Goal: Navigation & Orientation: Find specific page/section

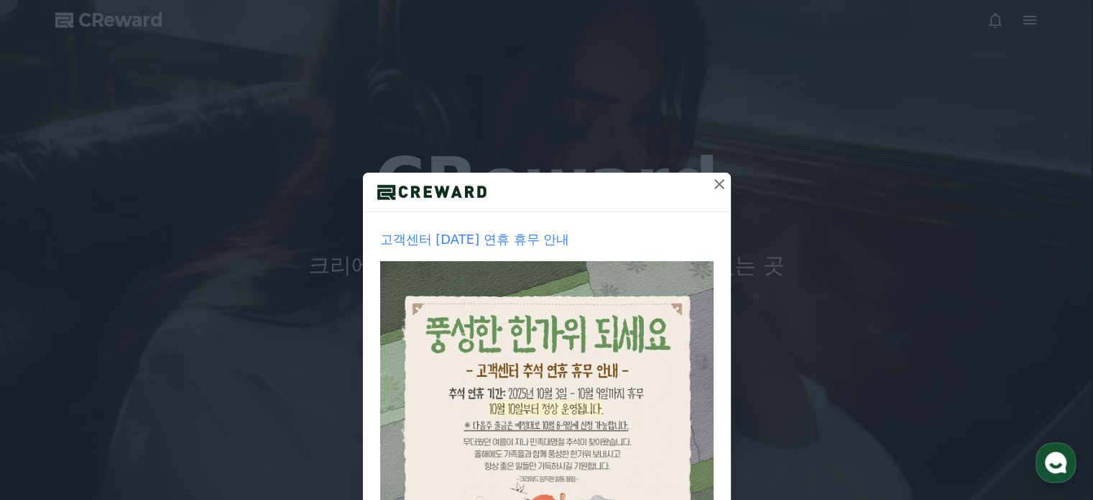
click at [716, 191] on icon at bounding box center [719, 183] width 17 height 17
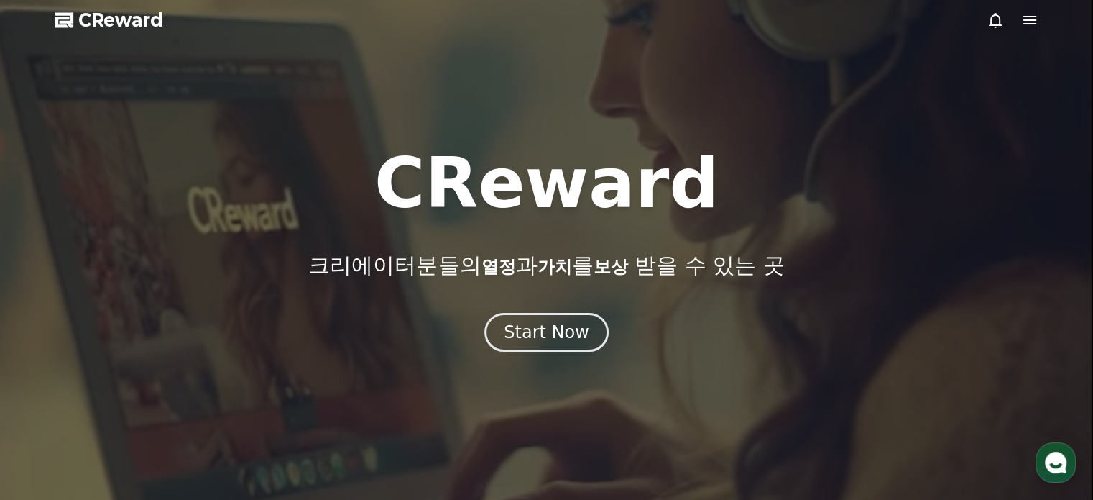
click at [1030, 22] on icon at bounding box center [1030, 20] width 17 height 17
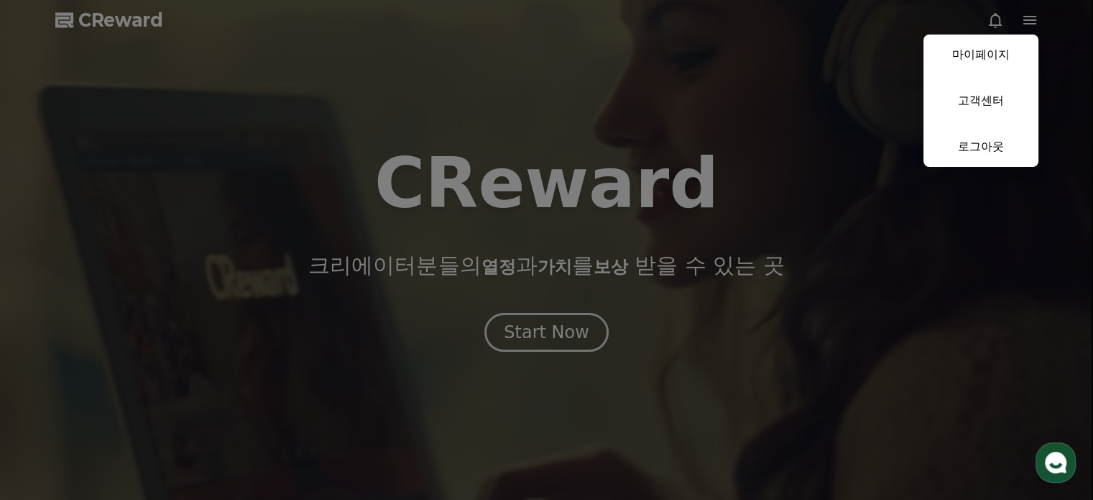
click at [802, 101] on button "close" at bounding box center [546, 250] width 1093 height 500
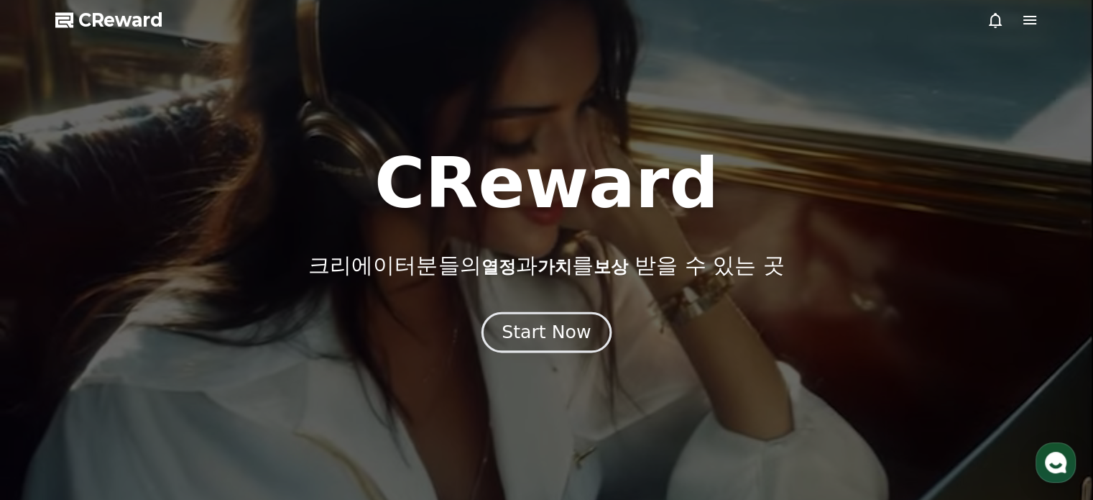
click at [540, 327] on div "Start Now" at bounding box center [546, 332] width 89 height 24
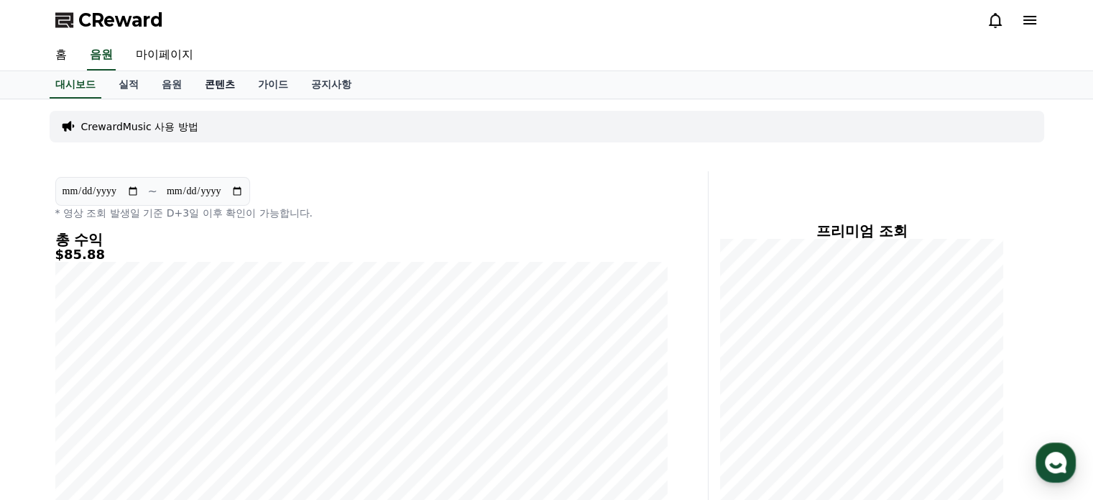
click at [206, 85] on link "콘텐츠" at bounding box center [219, 84] width 53 height 27
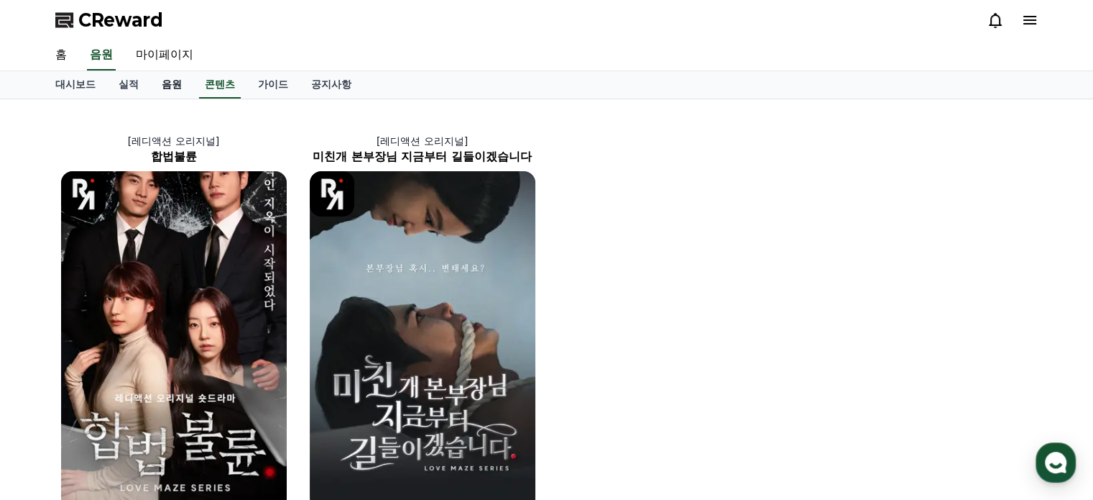
click at [185, 80] on link "음원" at bounding box center [171, 84] width 43 height 27
